Goal: Navigation & Orientation: Find specific page/section

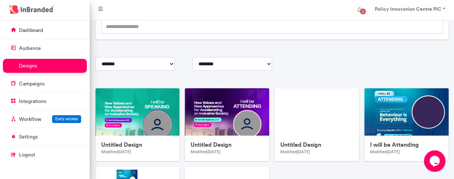
scroll to position [61, 0]
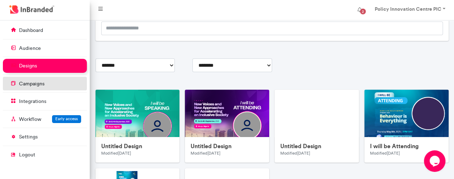
click at [23, 81] on p "campaigns" at bounding box center [31, 83] width 25 height 7
